Goal: Check status: Check status

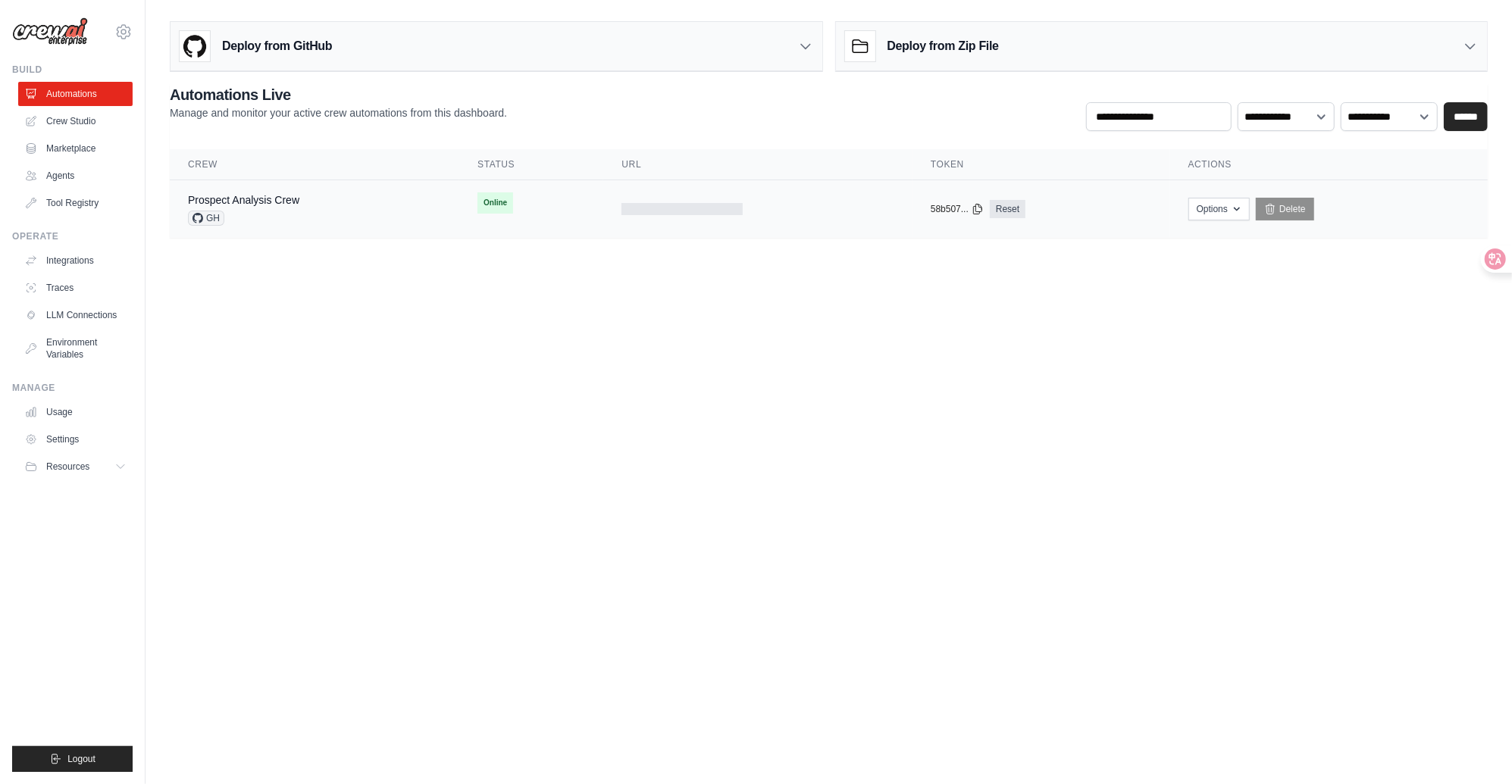
click at [395, 203] on div "Prospect Analysis Crew GH" at bounding box center [314, 209] width 253 height 34
click at [297, 196] on link "Prospect Analysis Crew" at bounding box center [244, 200] width 112 height 12
click at [658, 205] on button "[URL]" at bounding box center [646, 209] width 24 height 12
click at [280, 200] on link "Prospect Analysis Crew" at bounding box center [244, 200] width 112 height 12
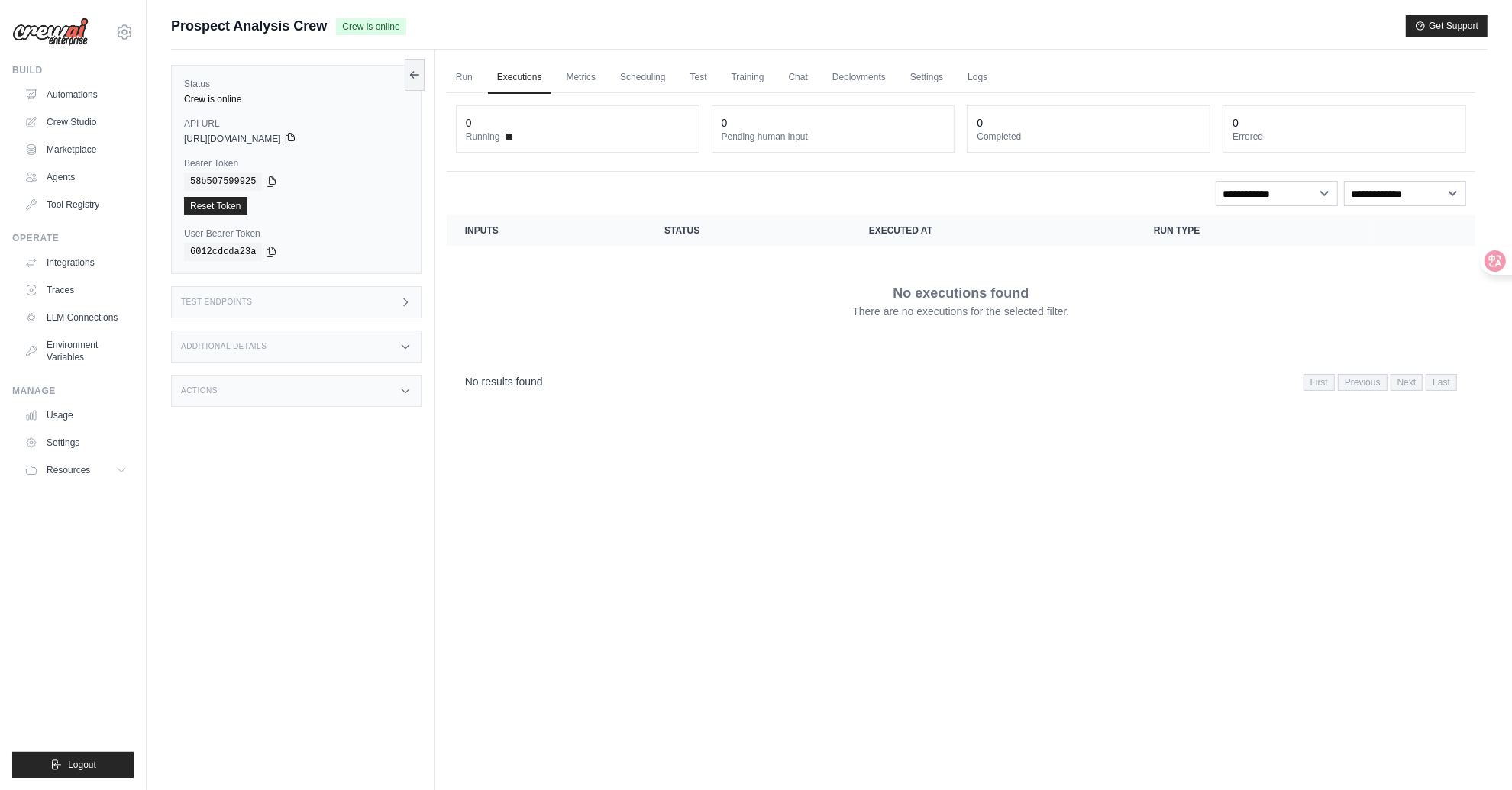
click at [294, 136] on icon at bounding box center [289, 139] width 8 height 10
click at [457, 71] on link "Run" at bounding box center [464, 78] width 35 height 32
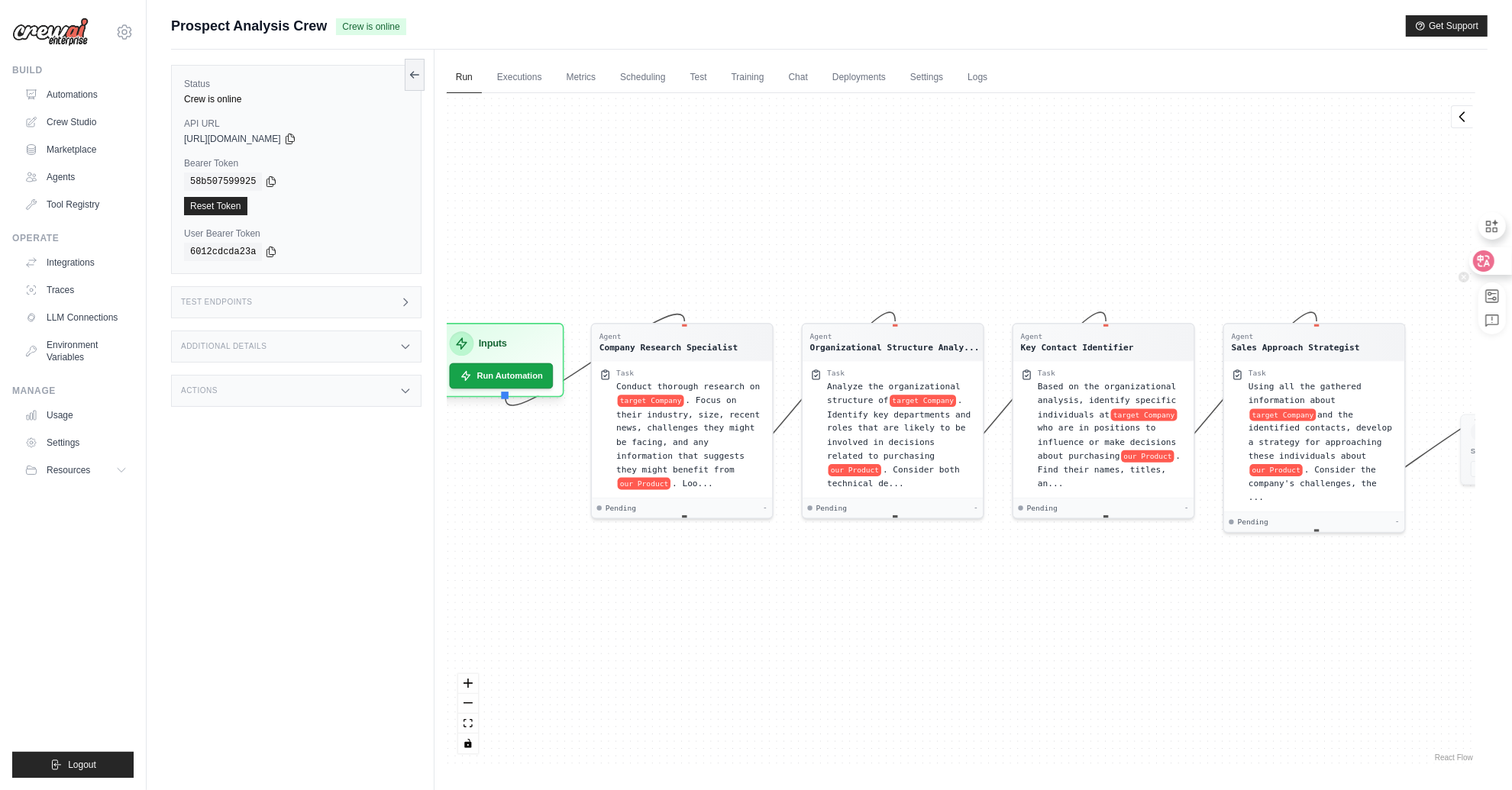
click at [1490, 264] on icon at bounding box center [1484, 261] width 15 height 15
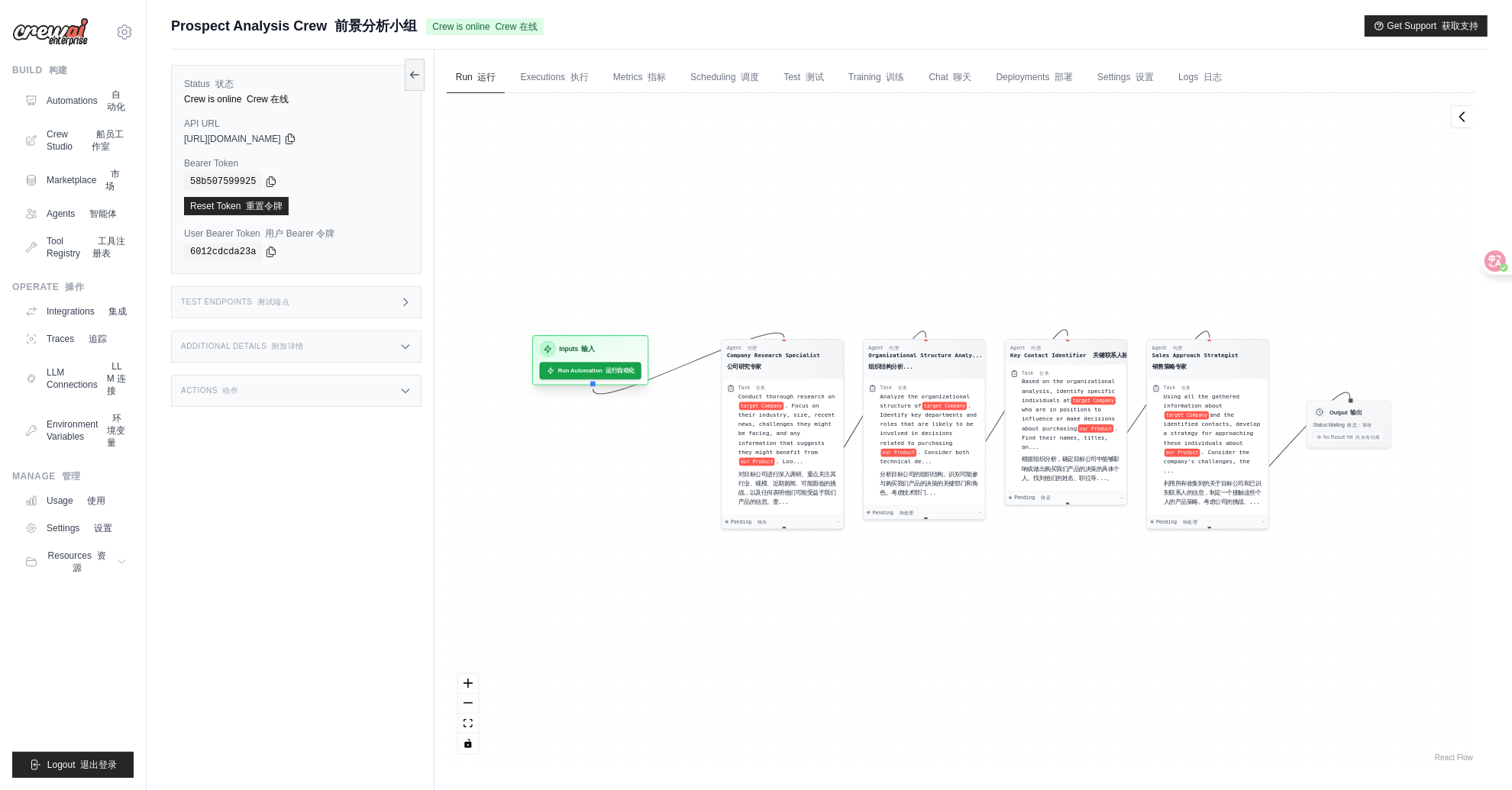
drag, startPoint x: 634, startPoint y: 329, endPoint x: 552, endPoint y: 330, distance: 82.0
click at [552, 330] on div "Agent 代理 Company Research Specialist 公司研究专家 Task 任务 Conduct thorough research o…" at bounding box center [961, 429] width 1029 height 672
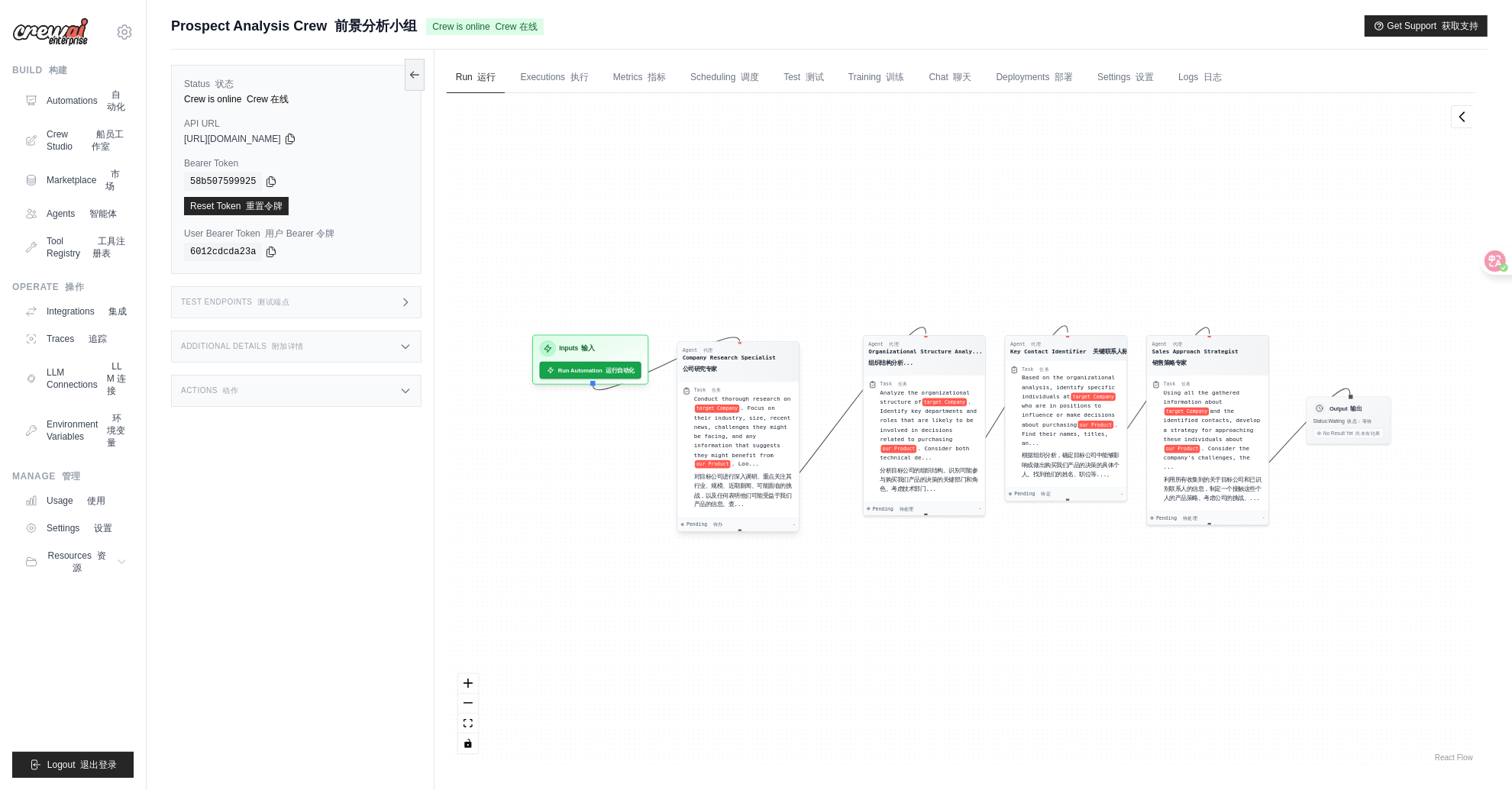
drag, startPoint x: 803, startPoint y: 353, endPoint x: 758, endPoint y: 358, distance: 45.3
click at [758, 358] on div "Company Research Specialist 公司研究专家" at bounding box center [729, 365] width 93 height 23
drag, startPoint x: 948, startPoint y: 355, endPoint x: 915, endPoint y: 367, distance: 35.1
click at [915, 367] on div "Organizational Structure Analy... 组织结构分析..." at bounding box center [893, 369] width 114 height 23
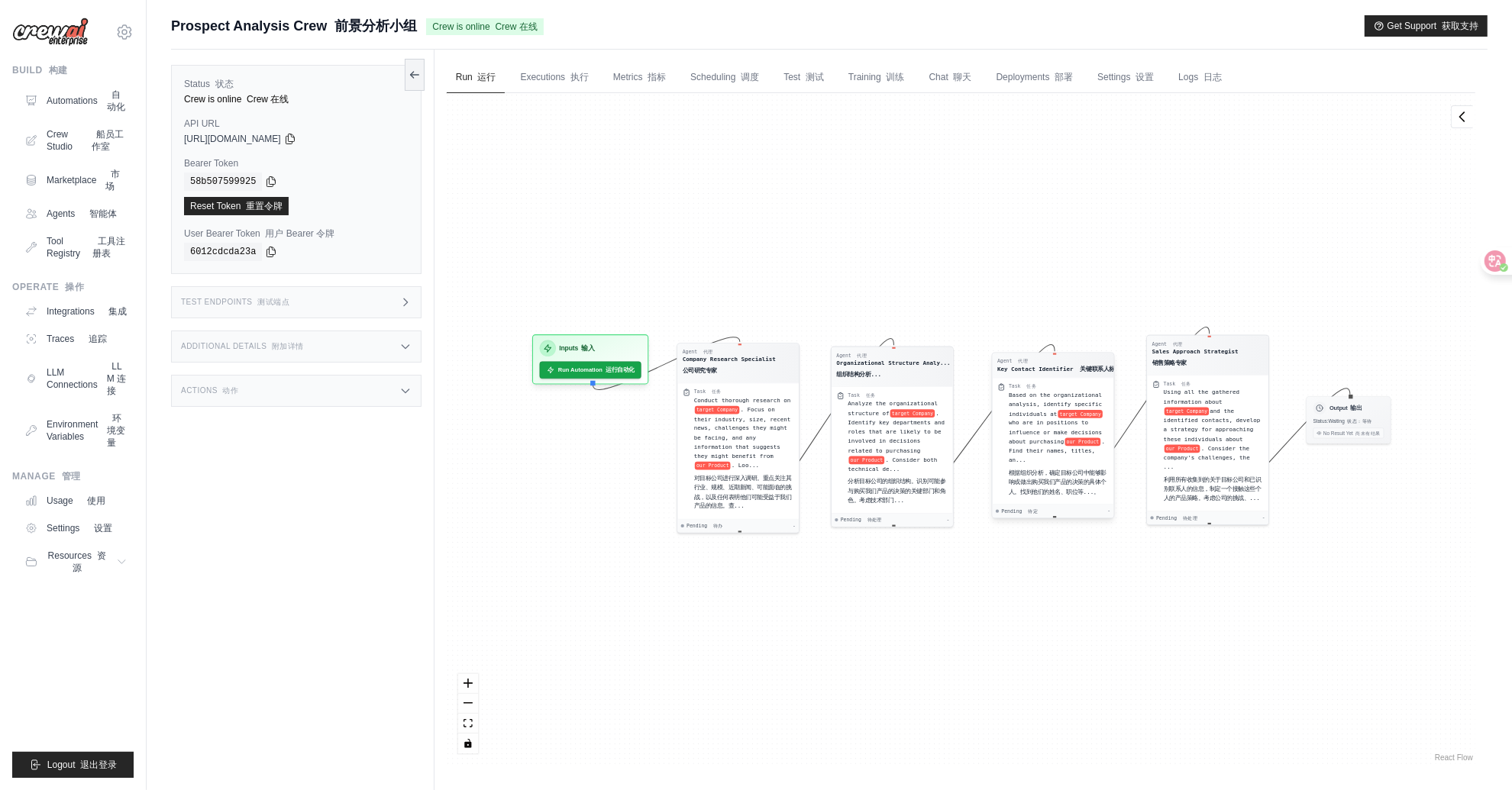
drag, startPoint x: 1063, startPoint y: 339, endPoint x: 1052, endPoint y: 358, distance: 22.0
click at [1052, 358] on div "Agent 代理" at bounding box center [1062, 361] width 129 height 7
drag, startPoint x: 1052, startPoint y: 358, endPoint x: 1062, endPoint y: 344, distance: 17.2
click at [1062, 344] on div "Agent 代理" at bounding box center [1072, 347] width 129 height 7
